Goal: Find specific page/section: Find specific page/section

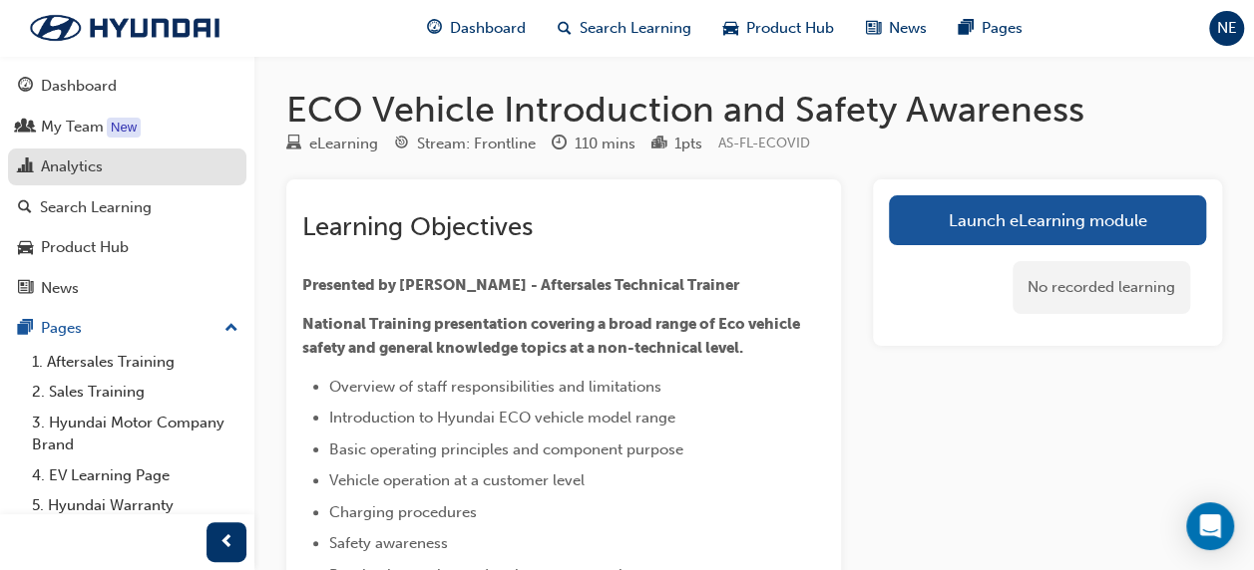
click at [78, 166] on div "Analytics" at bounding box center [72, 167] width 62 height 23
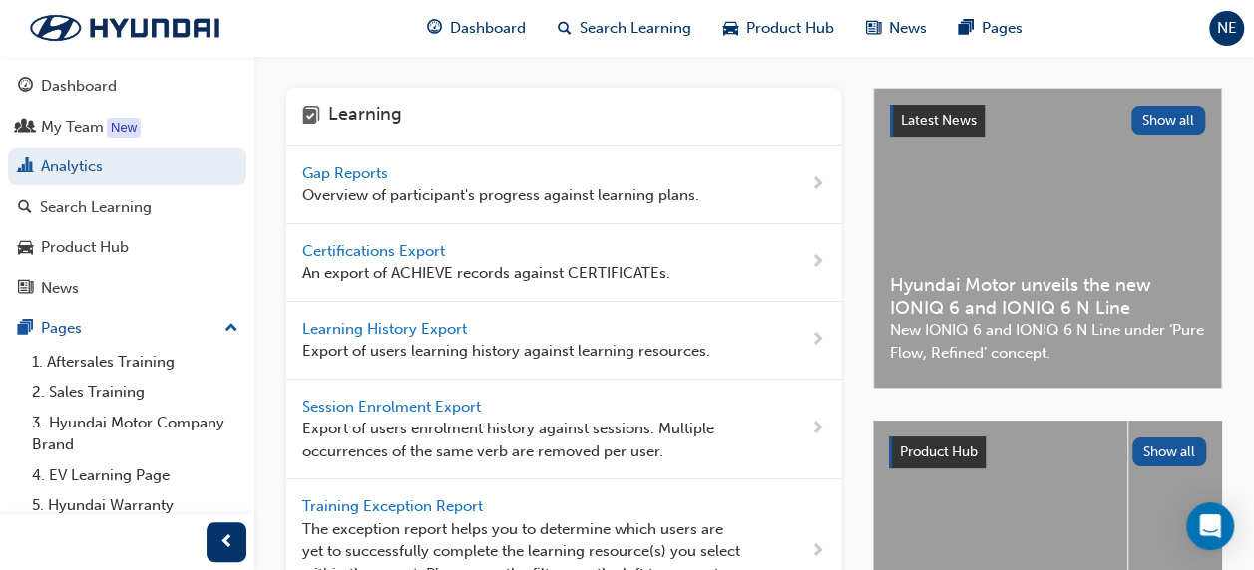
click at [363, 174] on span "Gap Reports" at bounding box center [347, 174] width 90 height 18
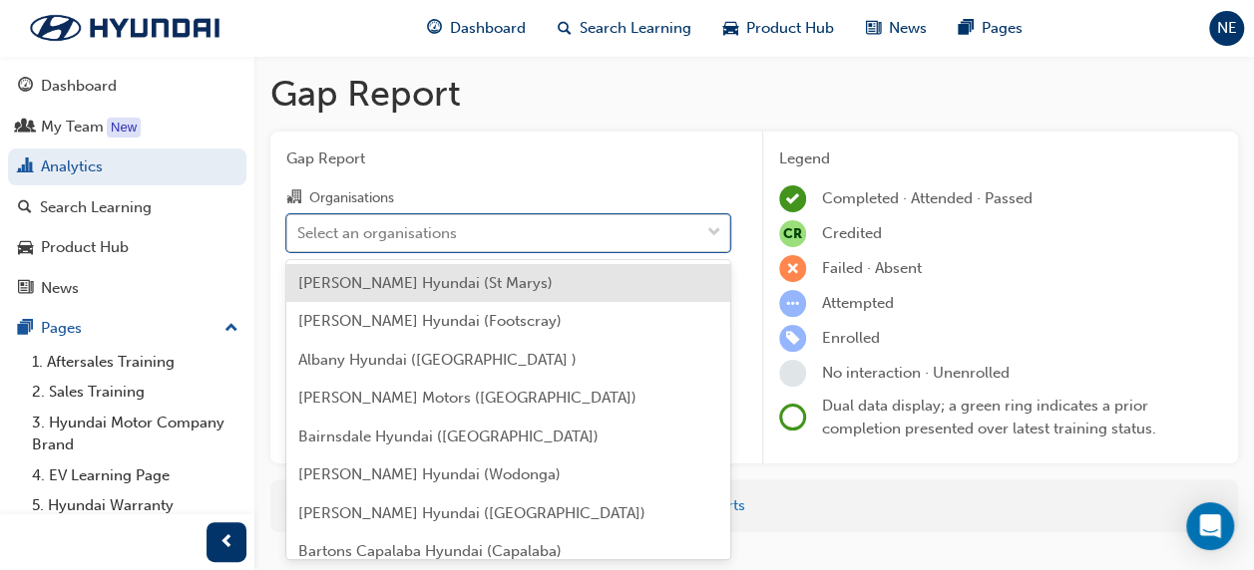
click at [498, 227] on div "Select an organisations" at bounding box center [493, 232] width 412 height 35
click at [299, 227] on input "Organisations option [PERSON_NAME] Hyundai (St Marys) focused, 1 of 182. 182 re…" at bounding box center [298, 231] width 2 height 17
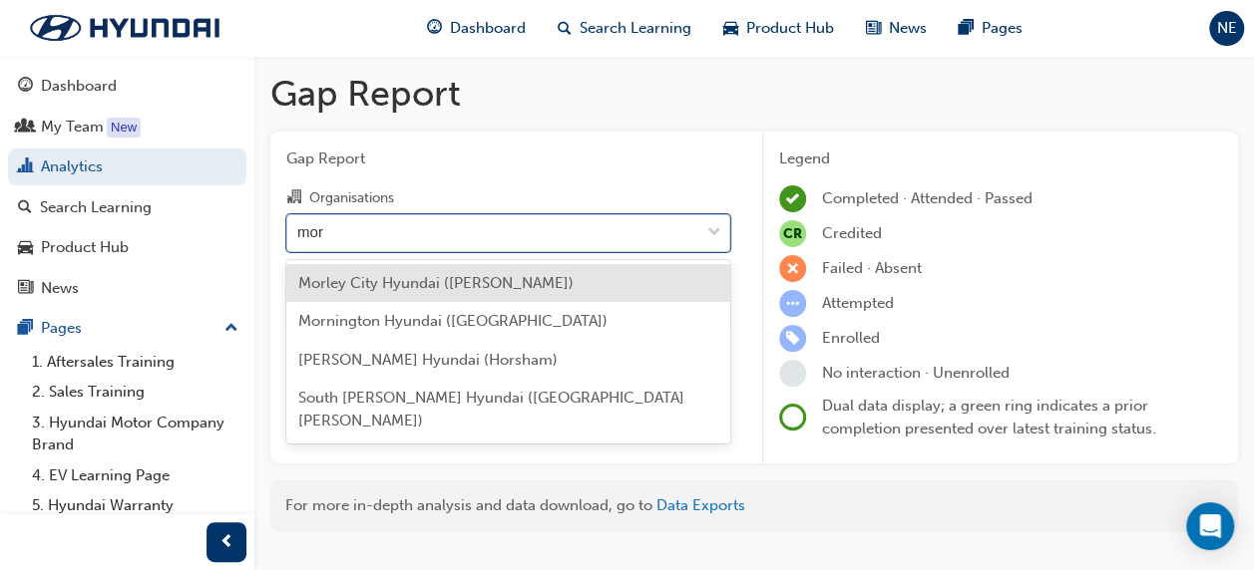
type input "morn"
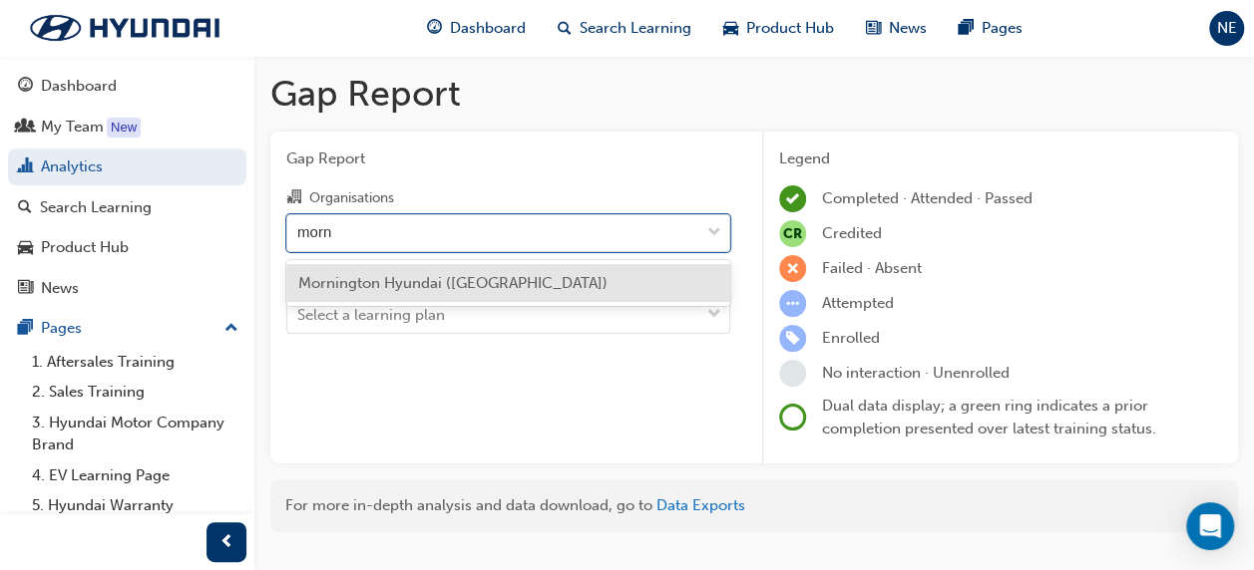
click at [515, 287] on span "Mornington Hyundai ([GEOGRAPHIC_DATA])" at bounding box center [452, 283] width 309 height 18
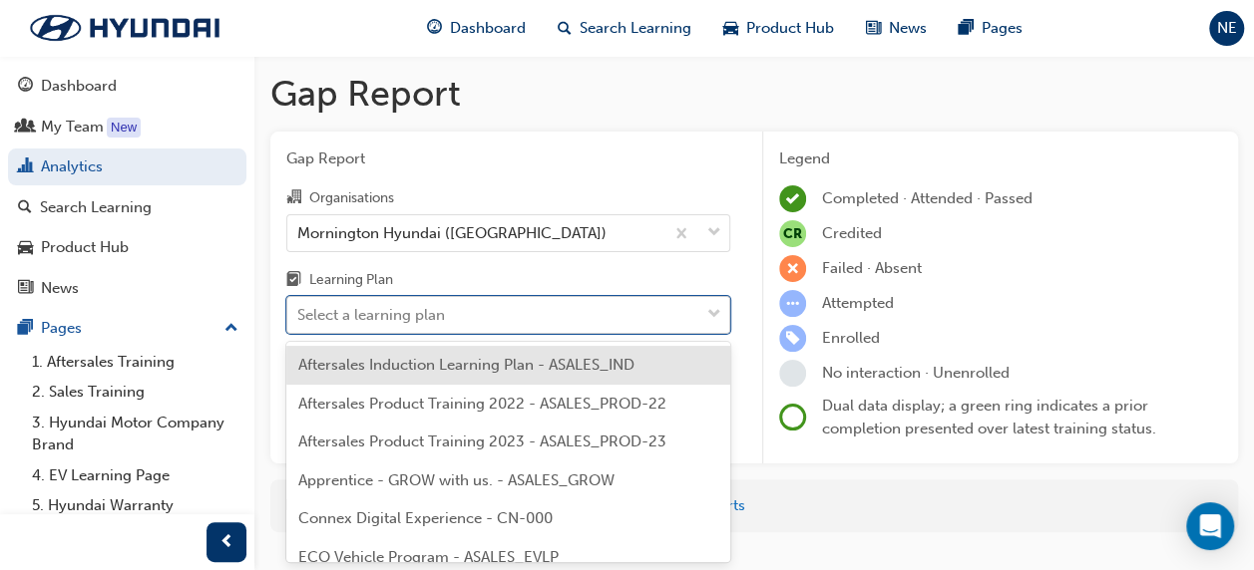
scroll to position [43, 0]
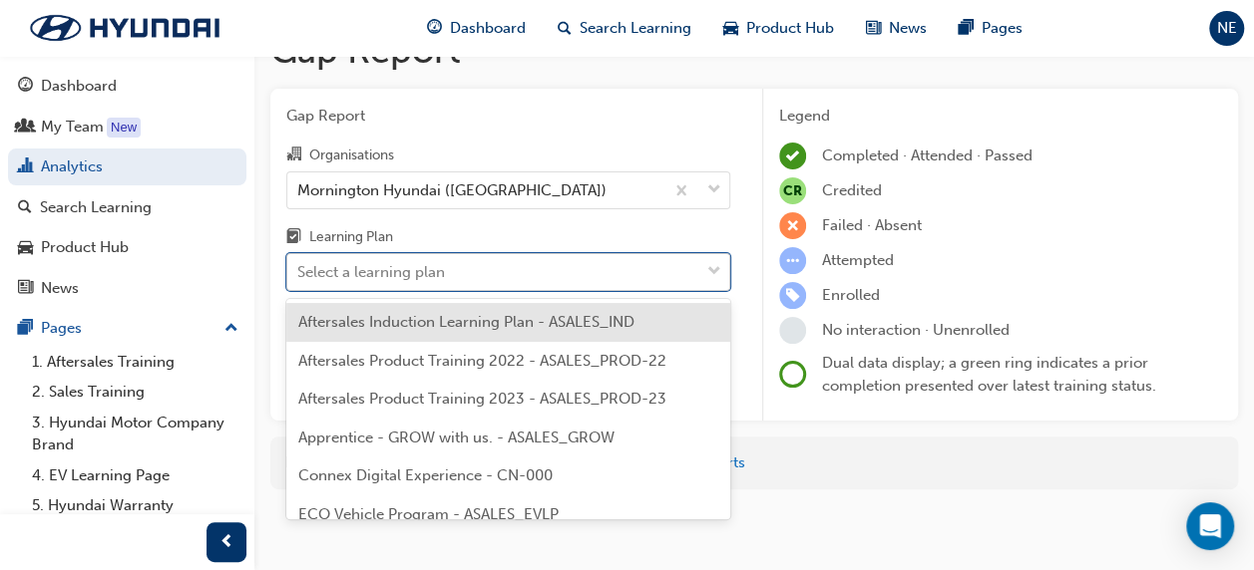
click at [511, 305] on body "Your version of Internet Explorer is outdated and not supported. Please upgrade…" at bounding box center [627, 242] width 1254 height 570
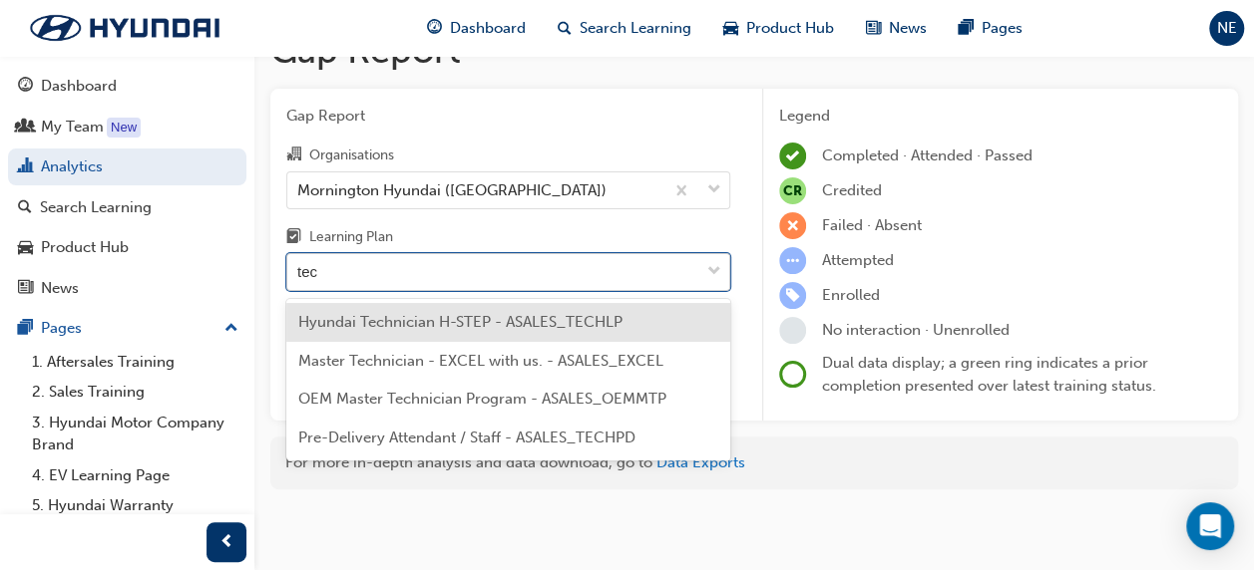
type input "tech"
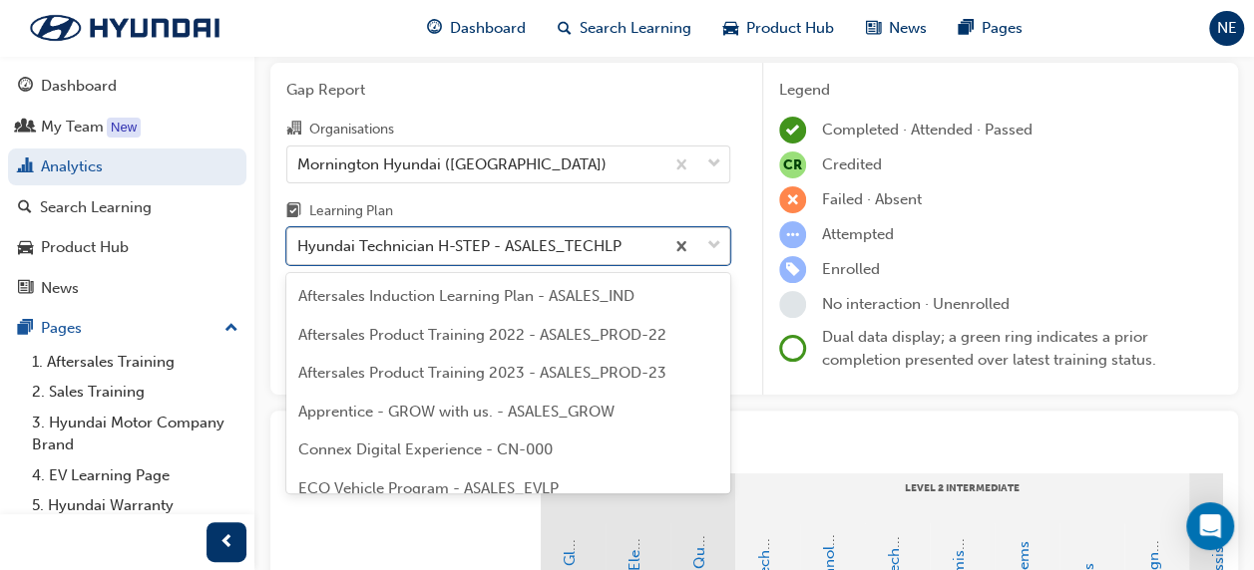
click at [627, 314] on body "Your version of Internet Explorer is outdated and not supported. Please upgrade…" at bounding box center [627, 216] width 1254 height 570
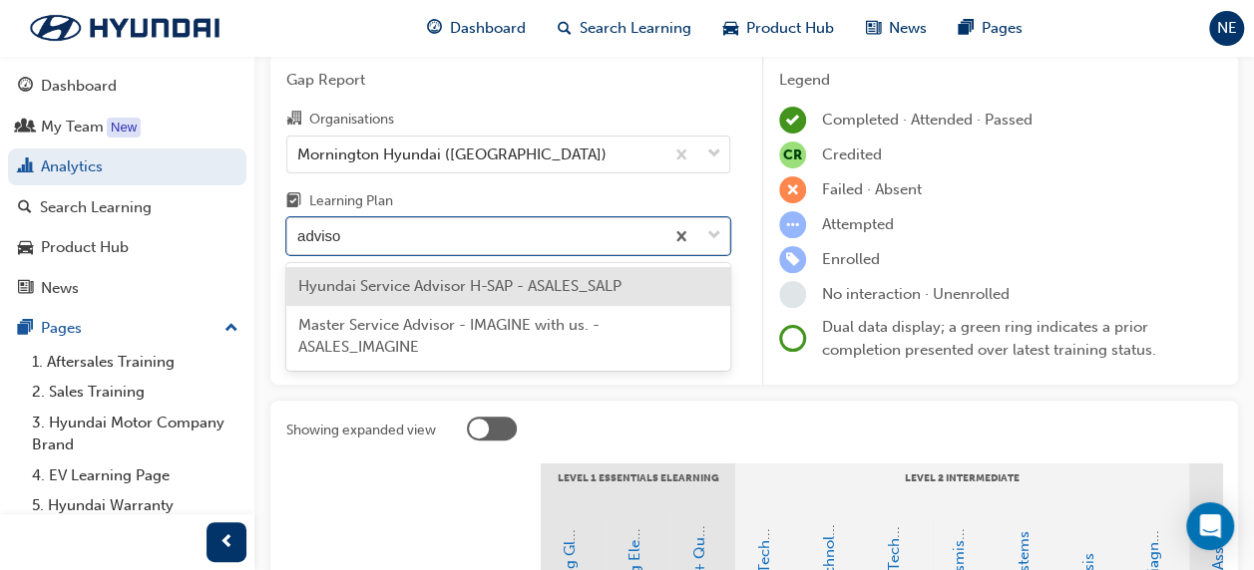
type input "advisor"
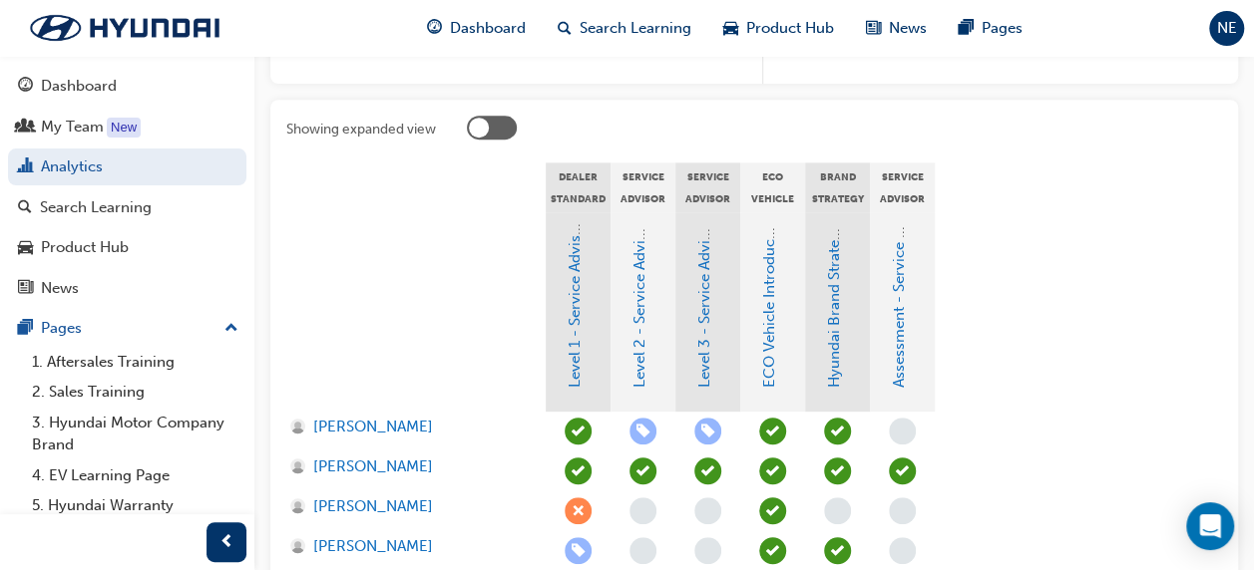
scroll to position [462, 0]
